Goal: Task Accomplishment & Management: Manage account settings

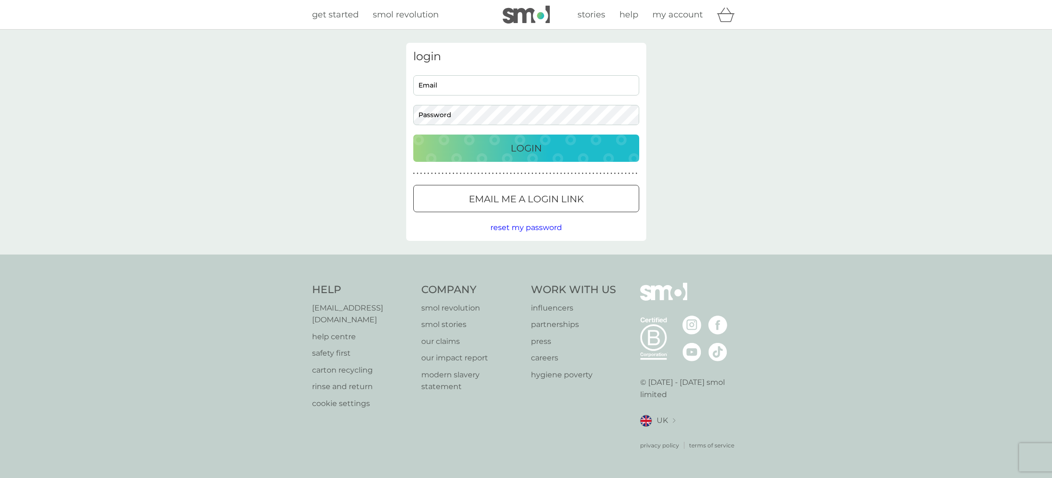
type input "robbysgirl@gmail.com"
click at [525, 157] on button "Login" at bounding box center [526, 148] width 226 height 27
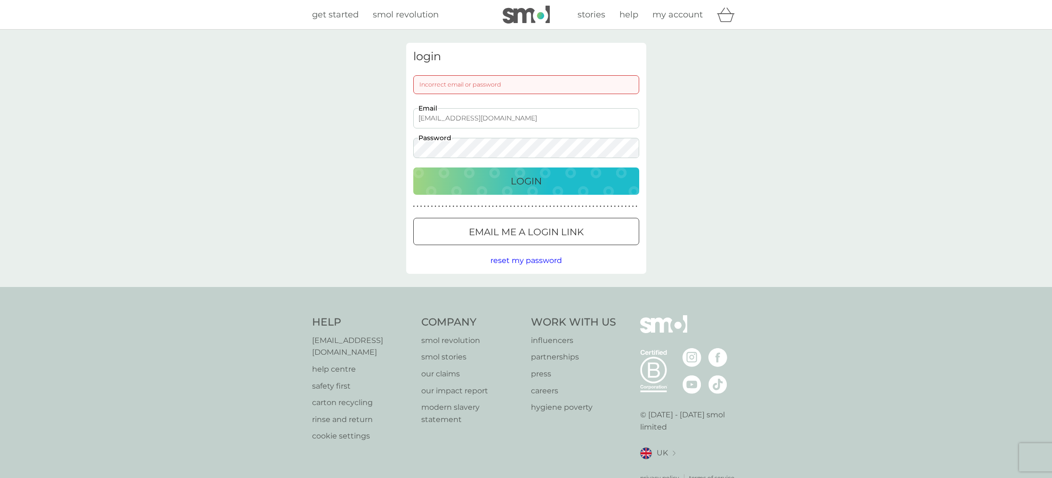
click at [501, 177] on div "Login" at bounding box center [525, 181] width 207 height 15
click at [514, 241] on button "Email me a login link" at bounding box center [526, 231] width 226 height 27
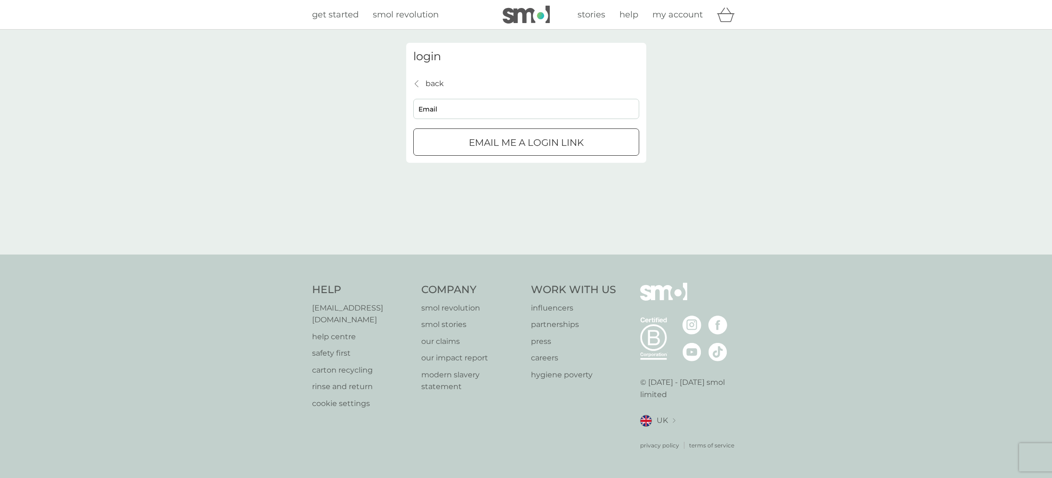
click at [456, 112] on input "Email" at bounding box center [526, 109] width 226 height 20
type input "robbysgirl@gmail.com"
click at [485, 138] on p "Email me a login link" at bounding box center [526, 142] width 115 height 15
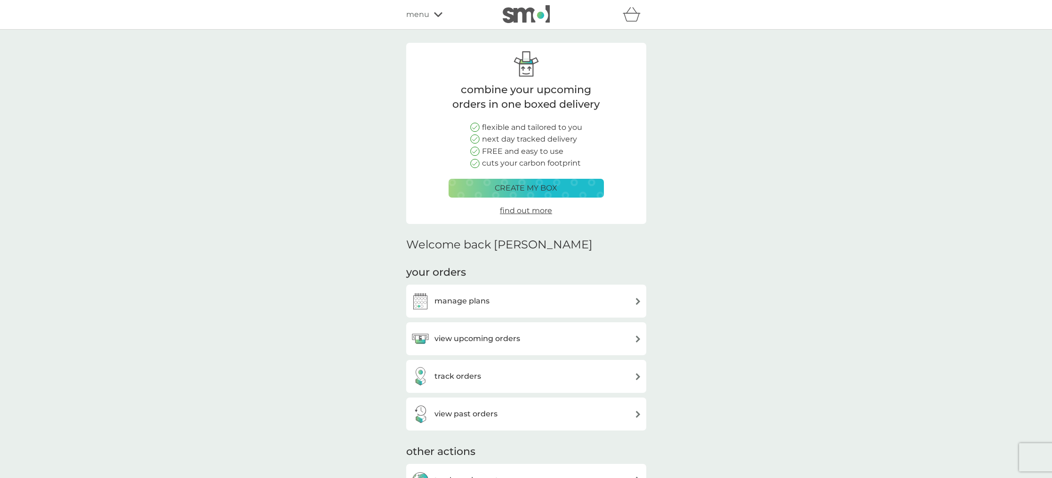
click at [633, 305] on div "manage plans" at bounding box center [526, 301] width 231 height 19
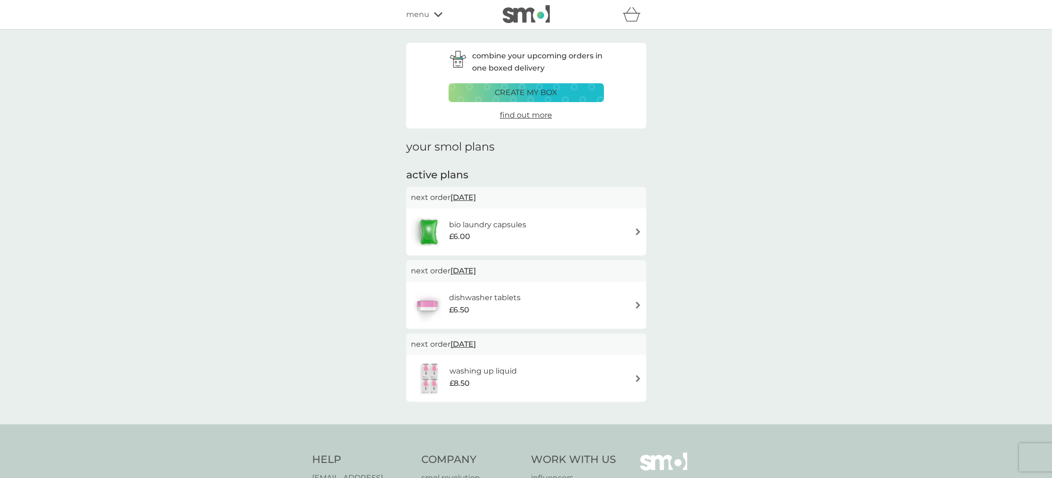
click at [629, 233] on div "bio laundry capsules £6.00" at bounding box center [526, 231] width 231 height 33
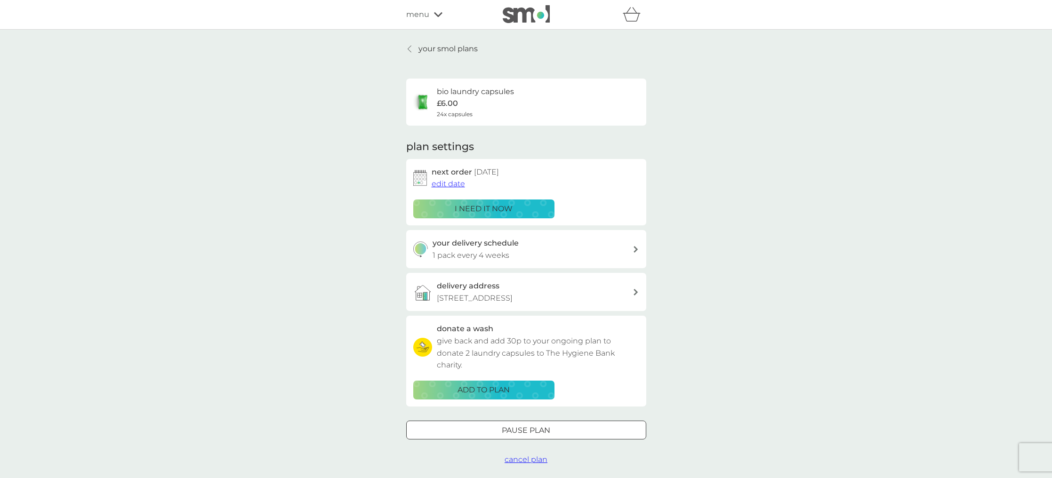
click at [449, 184] on span "edit date" at bounding box center [447, 183] width 33 height 9
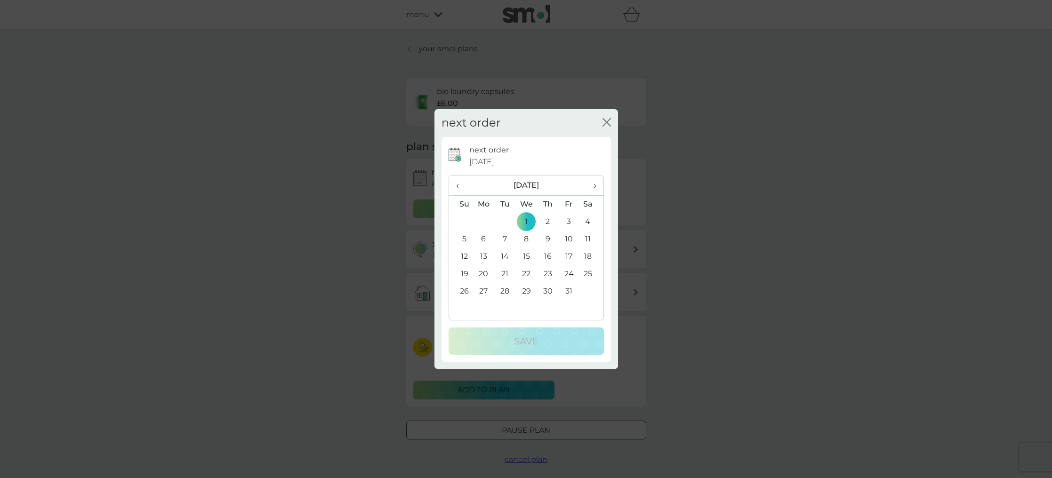
click at [591, 184] on span "›" at bounding box center [590, 185] width 9 height 20
click at [466, 238] on td "2" at bounding box center [461, 239] width 24 height 17
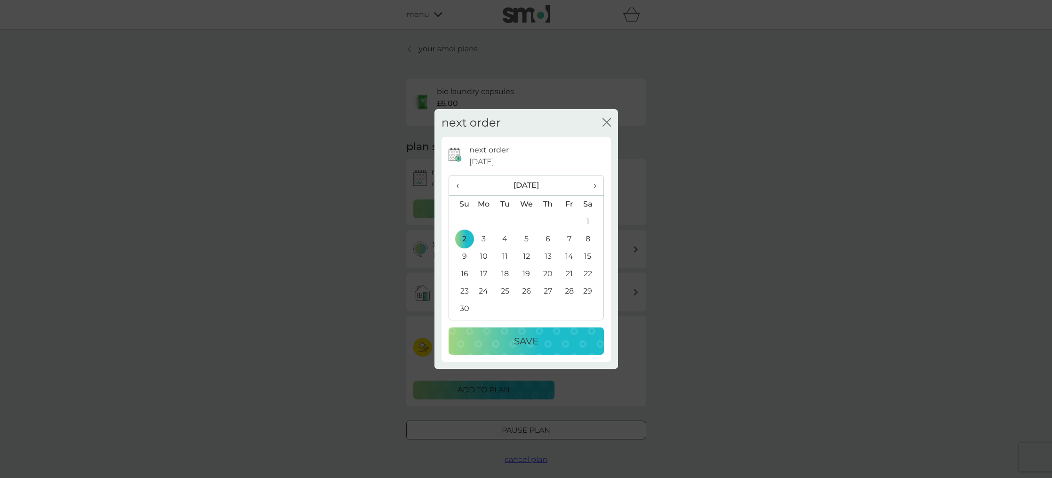
click at [525, 343] on p "Save" at bounding box center [526, 341] width 24 height 15
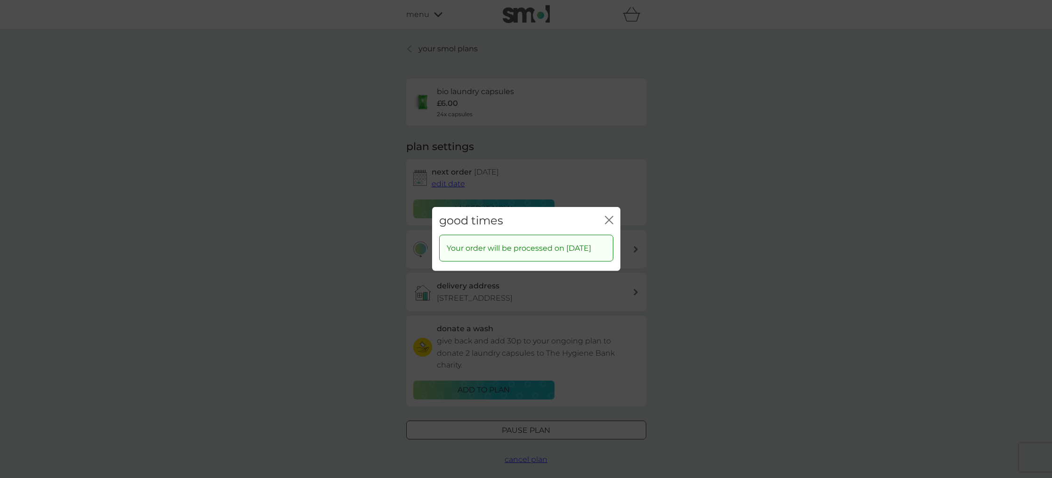
click at [605, 216] on icon "close" at bounding box center [607, 220] width 4 height 8
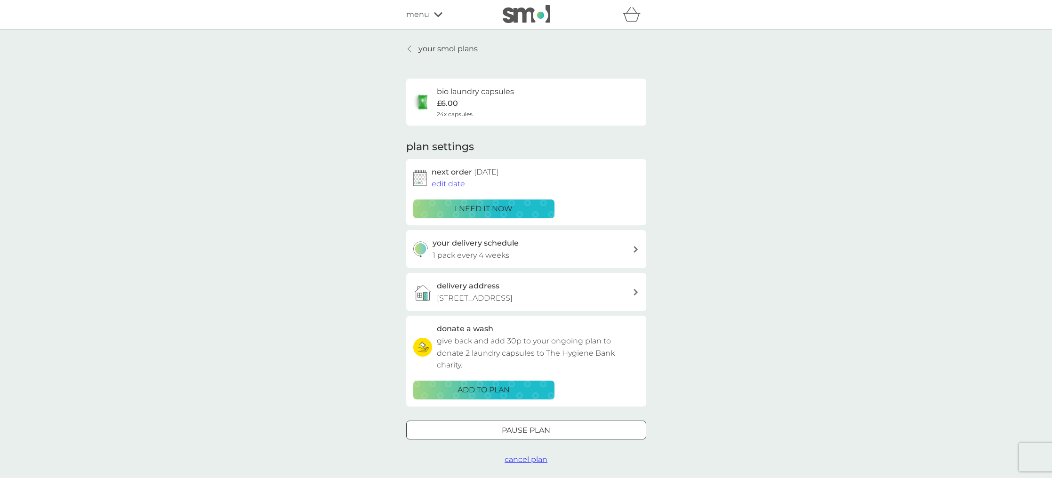
click at [417, 46] on link "your smol plans" at bounding box center [442, 49] width 72 height 12
